Goal: Contribute content: Contribute content

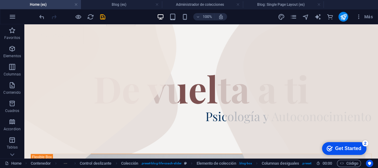
scroll to position [25, 0]
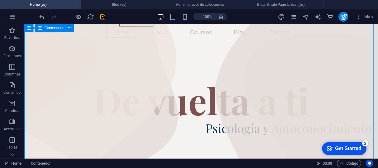
drag, startPoint x: 372, startPoint y: 35, endPoint x: 374, endPoint y: 47, distance: 12.5
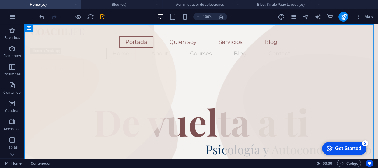
scroll to position [0, 0]
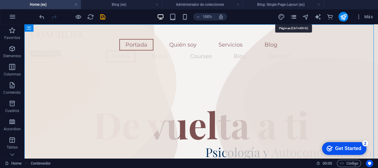
click at [292, 18] on icon "pages" at bounding box center [293, 16] width 7 height 7
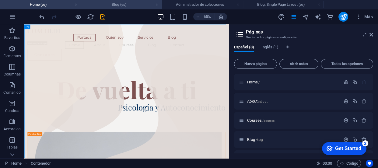
click at [129, 4] on h4 "Blog (es)" at bounding box center [121, 4] width 81 height 7
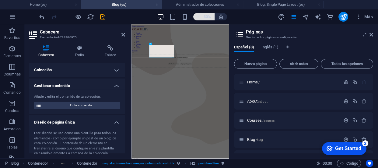
scroll to position [73, 0]
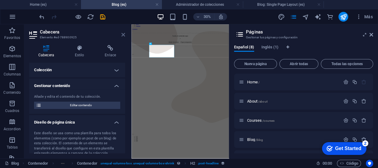
click at [123, 33] on icon at bounding box center [123, 34] width 4 height 5
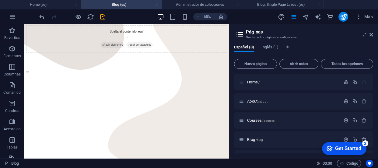
scroll to position [90, 0]
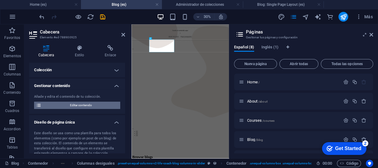
click at [92, 106] on span "Editar contenido" at bounding box center [80, 105] width 75 height 7
select select "Happiness"
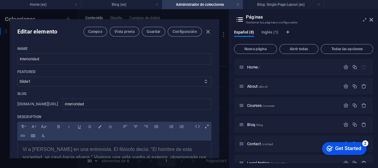
scroll to position [0, 0]
drag, startPoint x: 222, startPoint y: 48, endPoint x: 220, endPoint y: 52, distance: 4.6
click at [220, 52] on div "Editar elemento [PERSON_NAME] Vista previa Guardar Configuración Name Interiori…" at bounding box center [114, 88] width 229 height 158
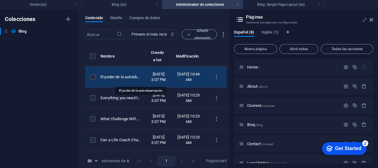
click at [141, 79] on div "El poder de la autoobservación" at bounding box center [120, 76] width 41 height 5
select select
select select "Happiness"
select select "Draft"
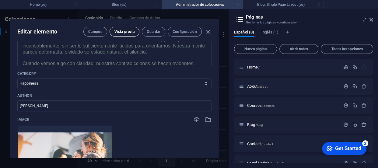
click at [124, 33] on span "Vista previa" at bounding box center [124, 31] width 20 height 5
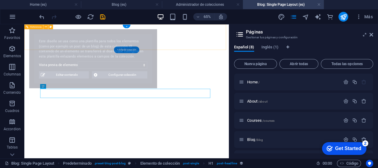
select select "687512fca186f442ec04934b"
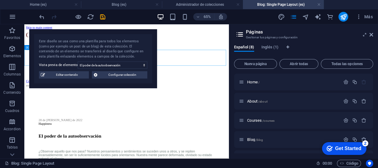
click at [259, 125] on div at bounding box center [182, 137] width 310 height 24
click at [251, 56] on div "Portada Quién soy Servicios Blog Home About Courses Blog Contact Contacto" at bounding box center [182, 78] width 310 height 93
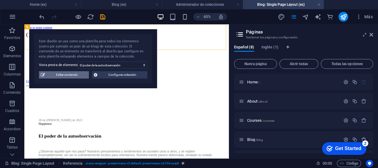
click at [66, 75] on span "Editar contenido" at bounding box center [67, 74] width 40 height 7
type input "[DATE]"
type input "el-poder-de-la-autoobservacion"
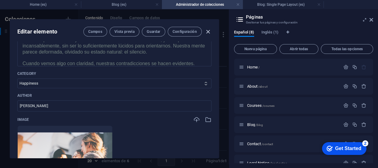
click at [206, 32] on icon "button" at bounding box center [207, 31] width 7 height 7
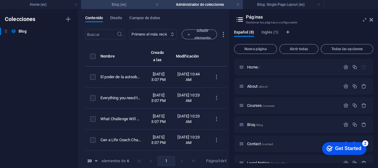
click at [148, 5] on h4 "Blog (es)" at bounding box center [121, 4] width 81 height 7
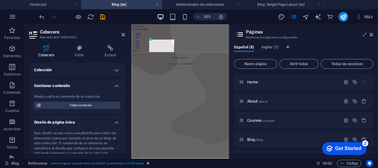
scroll to position [88, 0]
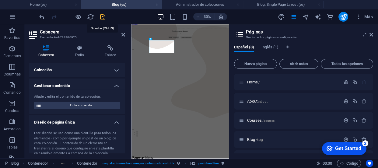
click at [103, 15] on icon "save" at bounding box center [102, 16] width 7 height 7
click at [103, 15] on div at bounding box center [72, 17] width 68 height 10
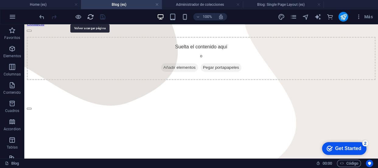
click at [90, 16] on icon "reload" at bounding box center [90, 16] width 7 height 7
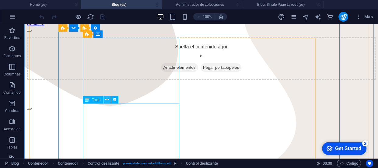
click at [107, 100] on icon at bounding box center [106, 99] width 3 height 6
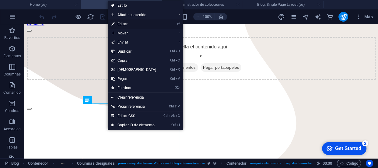
click at [125, 22] on link "⏎ Editar" at bounding box center [134, 23] width 52 height 9
select select "description"
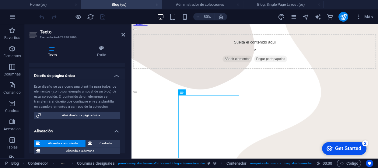
scroll to position [91, 0]
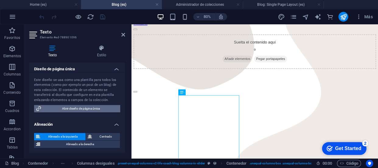
click at [83, 110] on span "Abrir diseño de página única" at bounding box center [80, 108] width 75 height 7
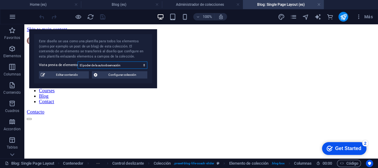
click at [140, 64] on select "El poder de la autoobservación Everything you need to know about Career What Ch…" at bounding box center [113, 64] width 70 height 7
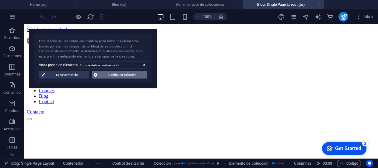
click at [133, 76] on span "Configurar colección" at bounding box center [122, 74] width 46 height 7
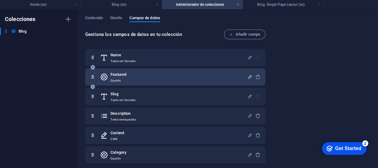
click at [247, 76] on icon "button" at bounding box center [249, 76] width 5 height 5
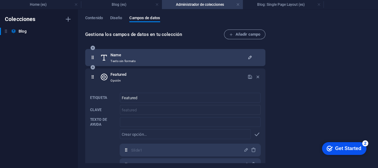
click at [248, 55] on icon "button" at bounding box center [249, 57] width 5 height 5
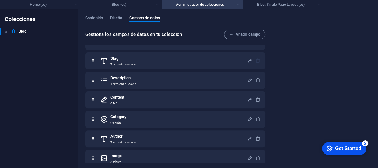
scroll to position [213, 0]
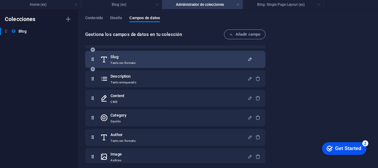
click at [249, 58] on icon "button" at bounding box center [249, 59] width 5 height 5
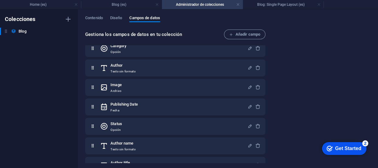
scroll to position [368, 0]
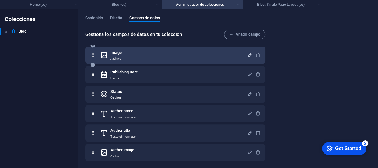
click at [249, 53] on icon "button" at bounding box center [249, 54] width 5 height 5
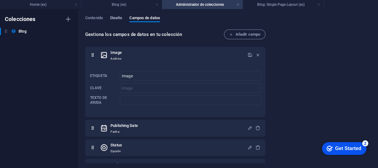
click at [119, 18] on span "Diseño" at bounding box center [116, 18] width 12 height 9
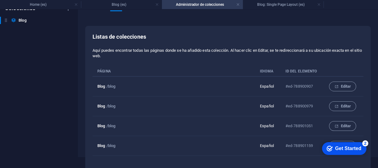
scroll to position [0, 0]
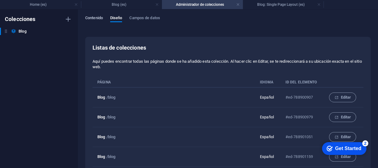
click at [95, 16] on span "Contenido" at bounding box center [94, 18] width 18 height 9
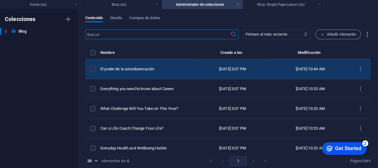
click at [93, 70] on label "items list" at bounding box center [92, 68] width 5 height 5
click at [0, 0] on input "items list" at bounding box center [0, 0] width 0 height 0
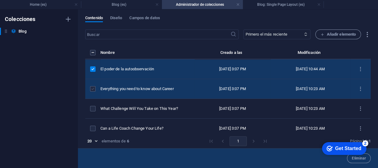
click at [92, 88] on label "items list" at bounding box center [92, 88] width 5 height 5
click at [0, 0] on input "items list" at bounding box center [0, 0] width 0 height 0
click at [92, 88] on label "items list" at bounding box center [92, 88] width 5 height 5
click at [0, 0] on input "items list" at bounding box center [0, 0] width 0 height 0
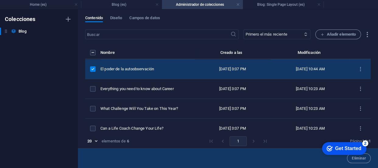
click at [93, 71] on label "items list" at bounding box center [92, 68] width 5 height 5
click at [0, 0] on input "items list" at bounding box center [0, 0] width 0 height 0
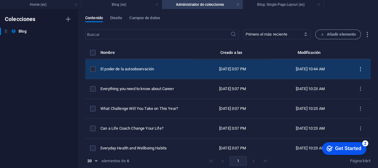
click at [357, 69] on icon "items list" at bounding box center [360, 69] width 6 height 6
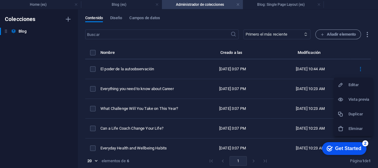
click at [348, 83] on h6 "Editar" at bounding box center [358, 84] width 21 height 7
select select
select select "Happiness"
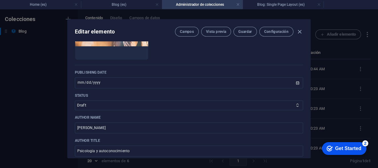
scroll to position [314, 0]
click at [292, 103] on select "Published Draft" at bounding box center [189, 104] width 228 height 10
select select "Published"
click at [75, 99] on select "Published Draft" at bounding box center [189, 104] width 228 height 10
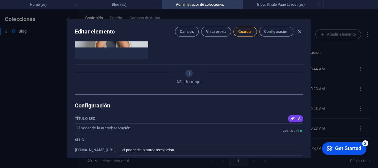
scroll to position [492, 0]
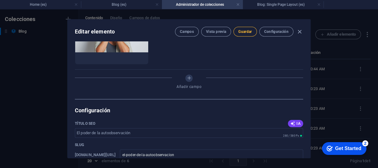
click at [243, 33] on span "Guardar" at bounding box center [244, 31] width 13 height 5
click at [298, 31] on icon "button" at bounding box center [299, 31] width 7 height 7
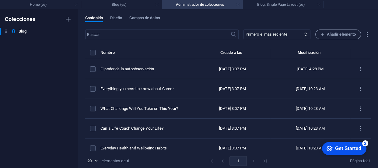
type input "[DATE]"
type input "el-poder-de-la-autoobservacion"
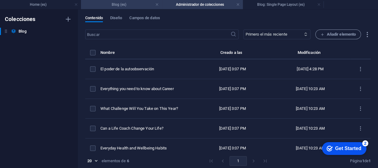
click at [135, 6] on h4 "Blog (es)" at bounding box center [121, 4] width 81 height 7
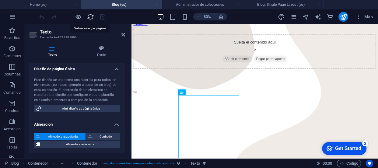
click at [90, 14] on icon "reload" at bounding box center [90, 16] width 7 height 7
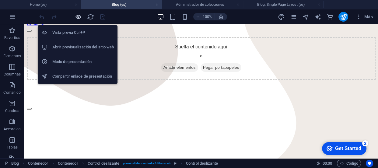
click at [78, 16] on icon "button" at bounding box center [78, 16] width 7 height 7
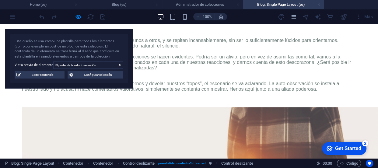
scroll to position [494, 0]
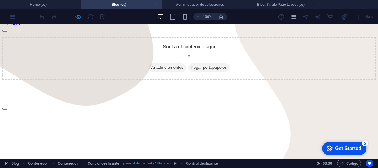
scroll to position [0, 0]
